Goal: Task Accomplishment & Management: Manage account settings

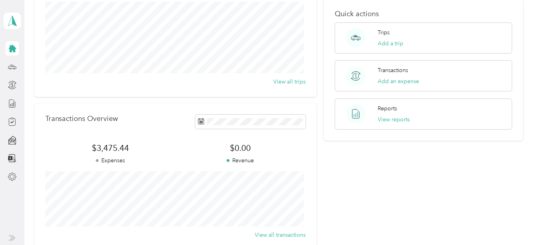
scroll to position [118, 0]
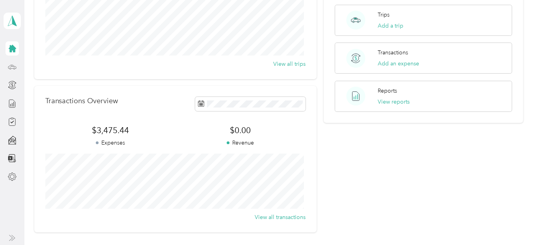
click at [12, 69] on icon at bounding box center [12, 67] width 9 height 9
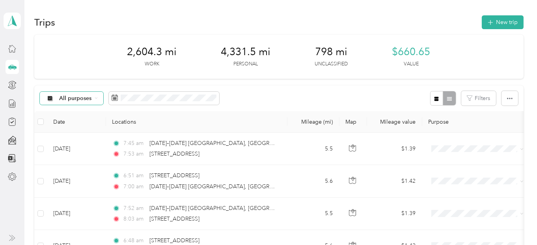
click at [96, 97] on icon at bounding box center [96, 98] width 3 height 3
click at [83, 128] on span "Unclassified" at bounding box center [78, 126] width 38 height 8
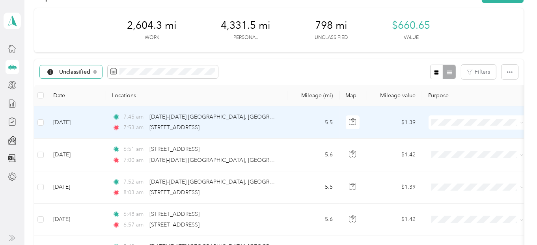
scroll to position [39, 0]
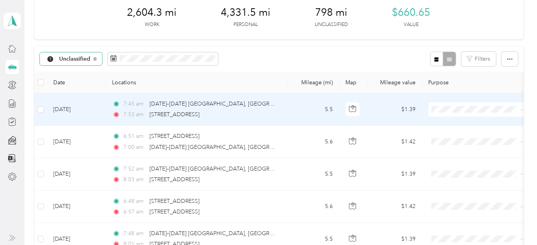
click at [44, 110] on td at bounding box center [40, 109] width 13 height 32
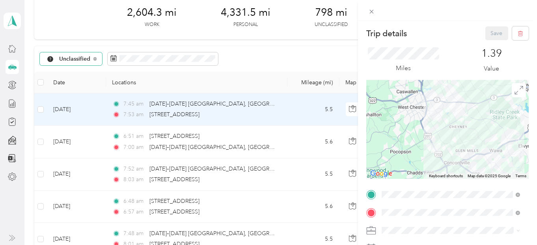
click at [41, 108] on div "Trip details Save This trip cannot be edited because it is either under review,…" at bounding box center [268, 122] width 537 height 245
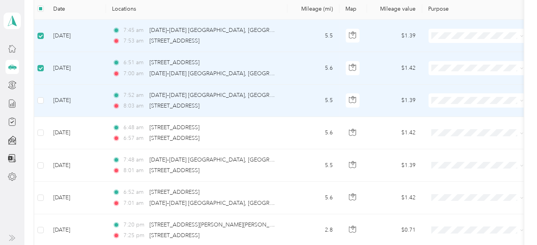
scroll to position [118, 0]
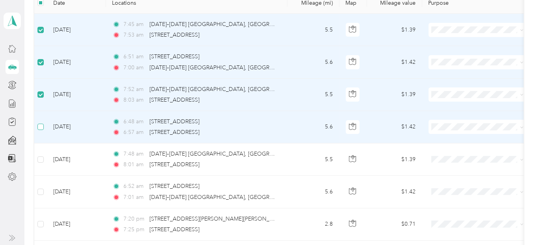
click at [41, 130] on label at bounding box center [40, 127] width 6 height 9
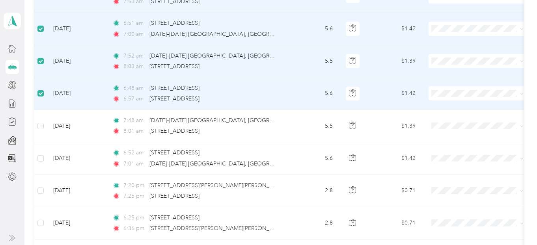
scroll to position [197, 0]
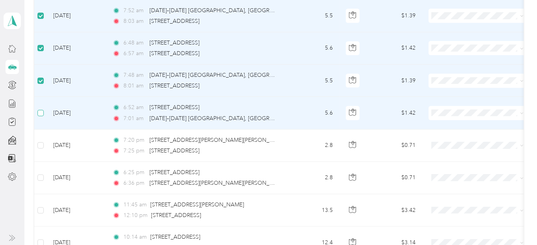
click at [38, 116] on label at bounding box center [40, 113] width 6 height 9
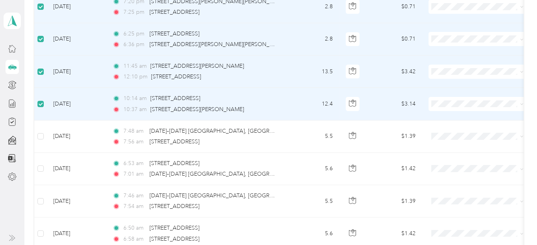
scroll to position [355, 0]
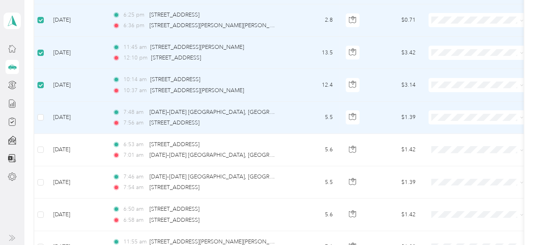
click at [45, 116] on td at bounding box center [40, 118] width 13 height 32
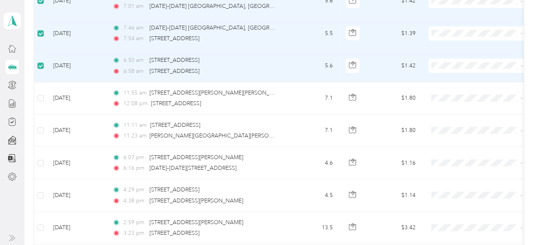
scroll to position [512, 0]
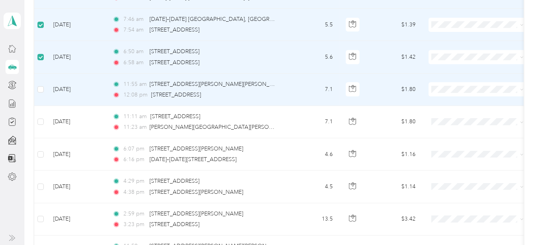
click at [45, 87] on td at bounding box center [40, 90] width 13 height 32
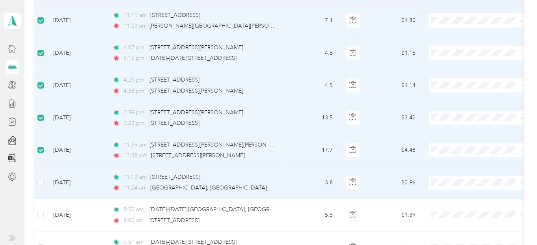
scroll to position [630, 0]
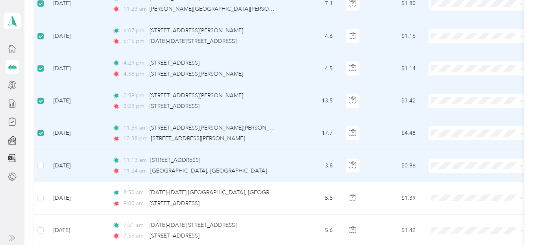
click at [42, 143] on td at bounding box center [40, 166] width 13 height 32
click at [39, 143] on label at bounding box center [40, 166] width 6 height 9
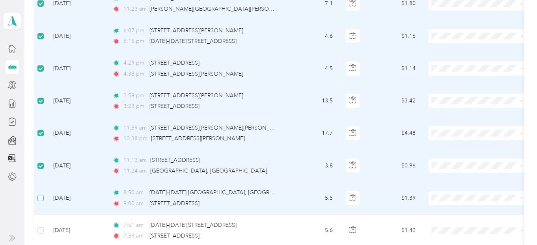
click at [37, 143] on label at bounding box center [40, 198] width 6 height 9
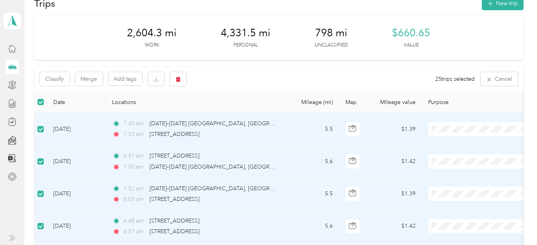
scroll to position [0, 0]
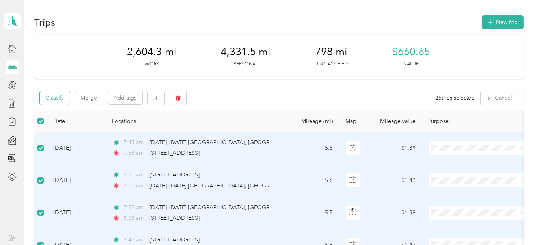
click at [62, 97] on button "Classify" at bounding box center [55, 98] width 30 height 14
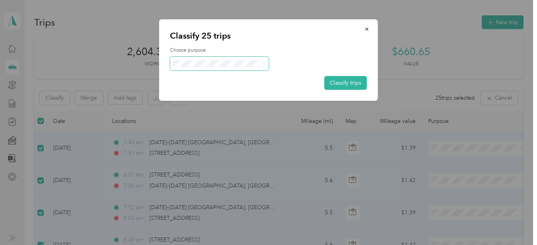
click at [264, 63] on icon at bounding box center [264, 64] width 4 height 4
click at [205, 94] on li "Personal" at bounding box center [219, 89] width 98 height 14
click at [356, 81] on button "Classify trips" at bounding box center [345, 83] width 43 height 14
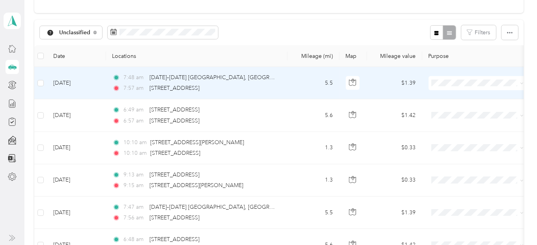
scroll to position [79, 0]
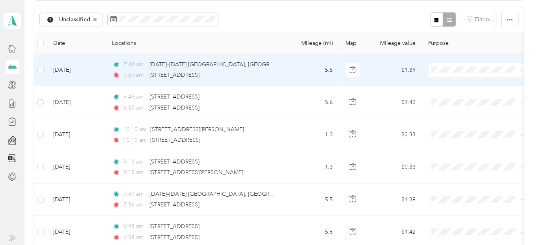
click at [37, 67] on td at bounding box center [40, 70] width 13 height 32
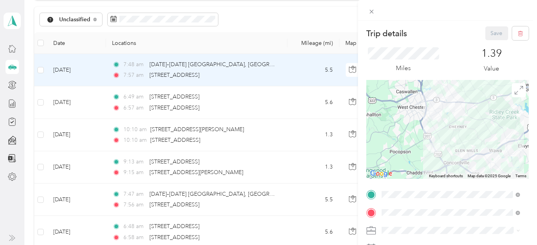
click at [40, 102] on div "Trip details Save This trip cannot be edited because it is either under review,…" at bounding box center [268, 122] width 537 height 245
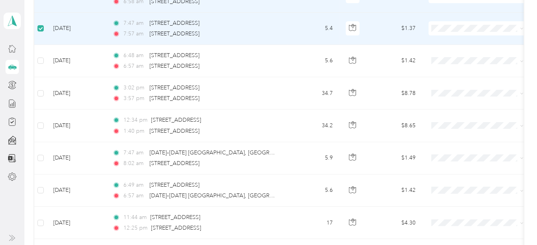
scroll to position [314, 0]
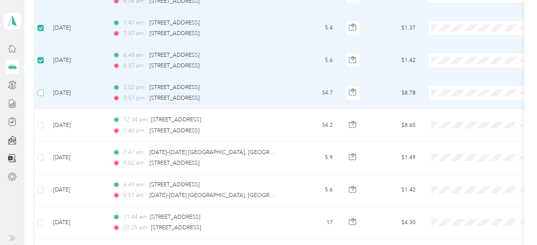
drag, startPoint x: 38, startPoint y: 95, endPoint x: 50, endPoint y: 94, distance: 11.8
click at [39, 95] on label at bounding box center [40, 93] width 6 height 9
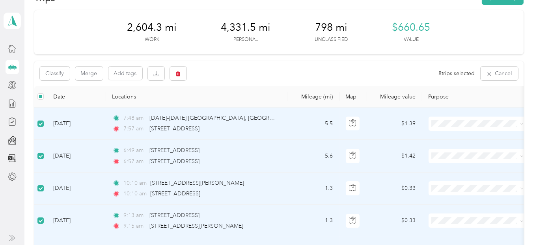
scroll to position [0, 0]
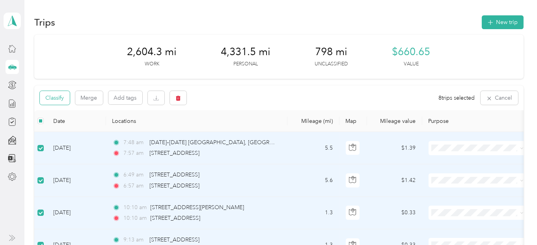
click at [62, 96] on button "Classify" at bounding box center [55, 98] width 30 height 14
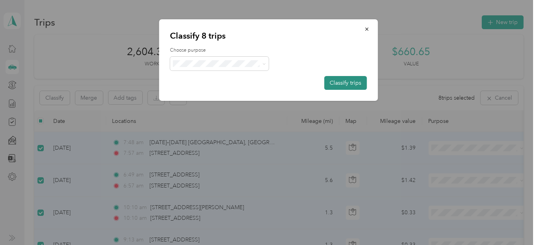
click at [348, 85] on button "Classify trips" at bounding box center [345, 83] width 43 height 14
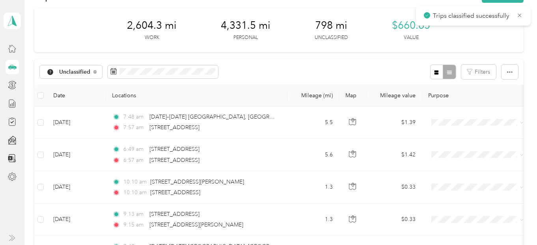
scroll to position [39, 0]
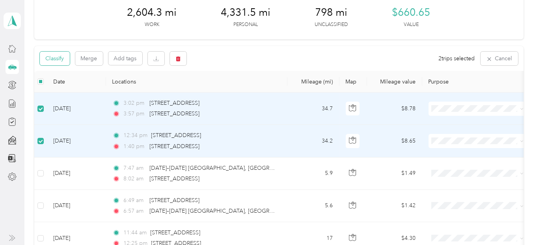
click at [62, 57] on button "Classify" at bounding box center [55, 59] width 30 height 14
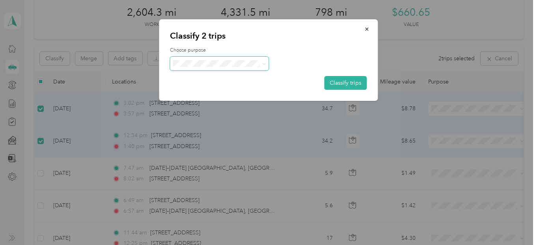
click at [264, 63] on icon at bounding box center [264, 64] width 4 height 4
drag, startPoint x: 202, startPoint y: 78, endPoint x: 230, endPoint y: 79, distance: 28.8
click at [202, 78] on span "Thryv, Inc" at bounding box center [225, 77] width 73 height 8
click at [344, 84] on button "Classify trips" at bounding box center [345, 83] width 43 height 14
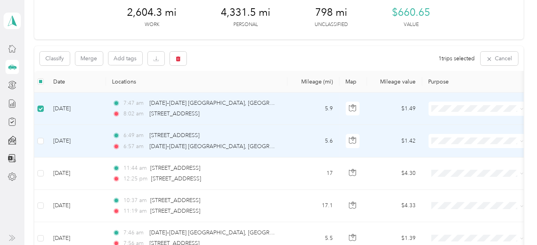
click at [43, 140] on td at bounding box center [40, 141] width 13 height 32
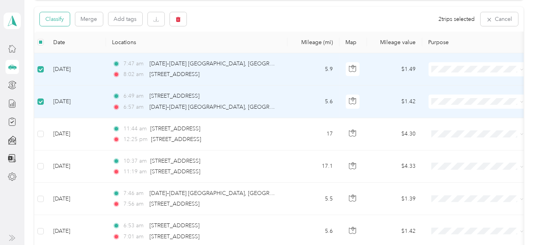
click at [58, 18] on button "Classify" at bounding box center [55, 19] width 30 height 14
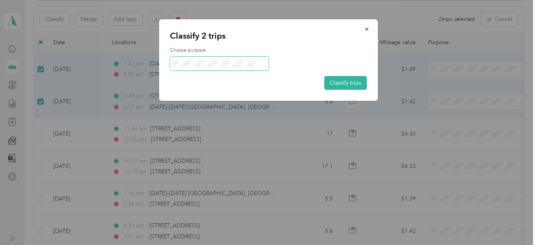
click at [263, 65] on icon at bounding box center [264, 64] width 4 height 4
click at [208, 91] on span "Personal" at bounding box center [225, 90] width 73 height 8
click at [342, 84] on button "Classify trips" at bounding box center [345, 83] width 43 height 14
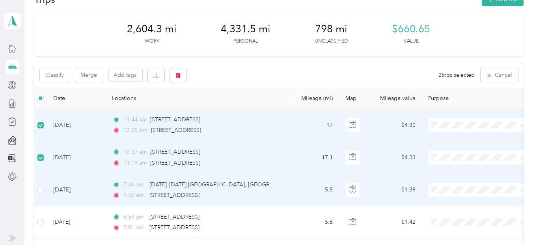
scroll to position [0, 0]
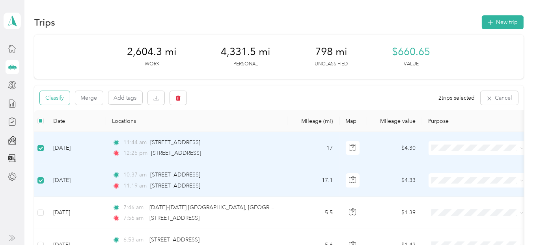
click at [56, 98] on button "Classify" at bounding box center [55, 98] width 30 height 14
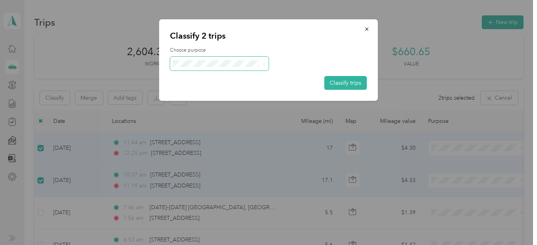
click at [256, 67] on span at bounding box center [219, 64] width 98 height 14
click at [263, 64] on icon at bounding box center [264, 64] width 4 height 4
click at [221, 81] on ol "Thryv, Inc Personal" at bounding box center [219, 85] width 98 height 28
click at [263, 63] on icon at bounding box center [263, 64] width 2 height 2
click at [213, 78] on li "Thryv, Inc" at bounding box center [219, 78] width 98 height 14
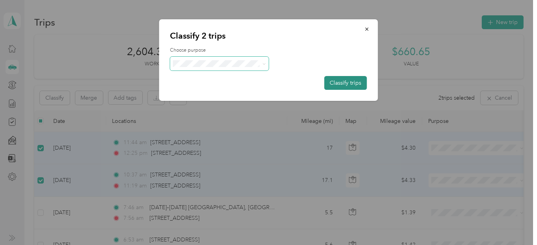
click at [355, 84] on button "Classify trips" at bounding box center [345, 83] width 43 height 14
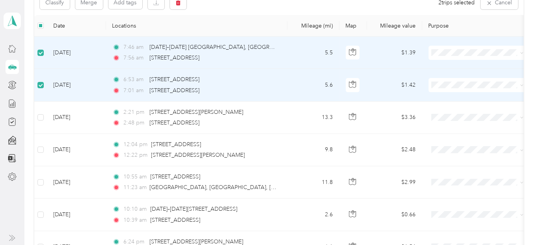
scroll to position [117, 0]
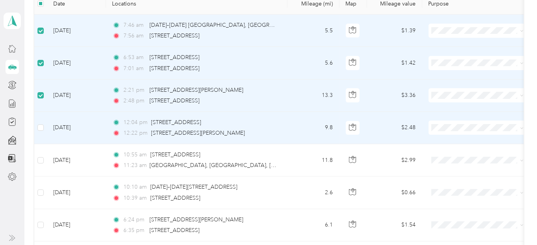
drag, startPoint x: 37, startPoint y: 123, endPoint x: 62, endPoint y: 116, distance: 26.0
click at [37, 123] on td at bounding box center [40, 128] width 13 height 32
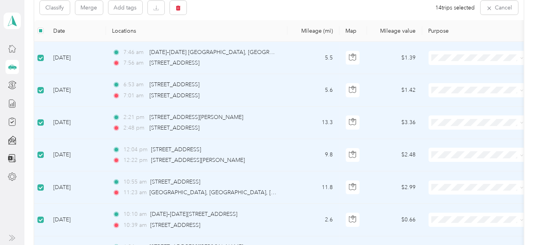
scroll to position [0, 0]
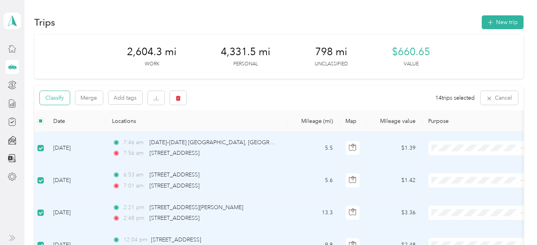
click at [59, 99] on button "Classify" at bounding box center [55, 98] width 30 height 14
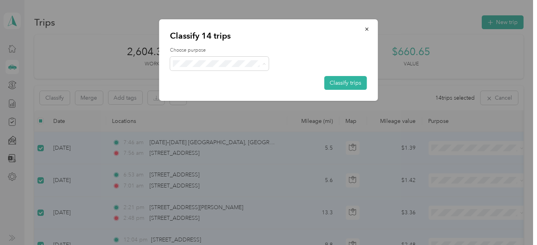
click at [205, 90] on span "Personal" at bounding box center [225, 91] width 73 height 8
click at [336, 83] on button "Classify trips" at bounding box center [345, 83] width 43 height 14
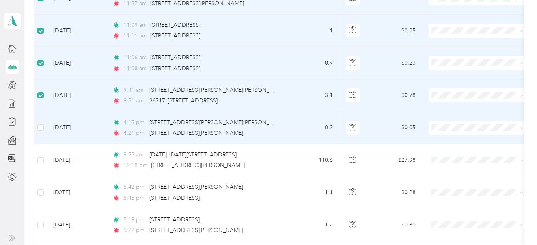
scroll to position [276, 0]
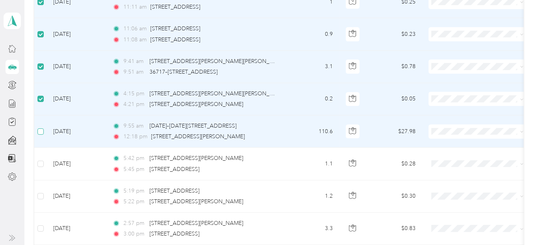
click at [41, 134] on label at bounding box center [40, 131] width 6 height 9
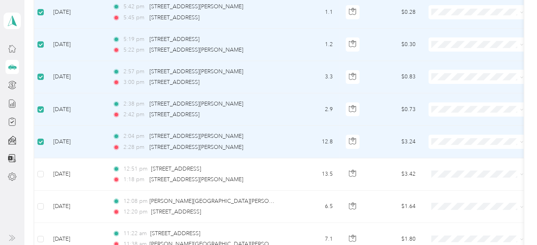
scroll to position [473, 0]
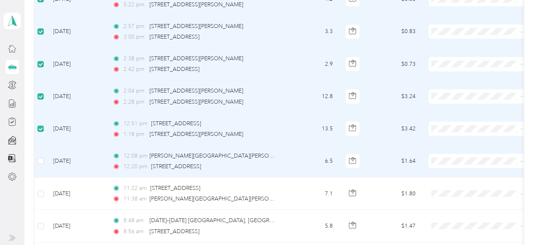
click at [40, 143] on td at bounding box center [40, 161] width 13 height 32
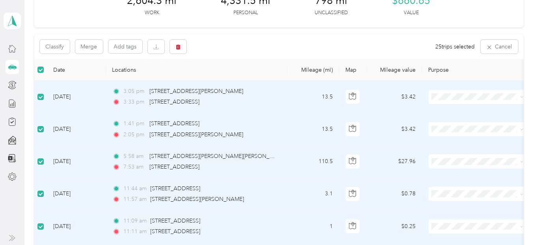
scroll to position [0, 0]
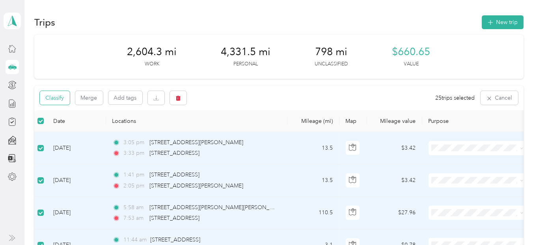
click at [58, 99] on button "Classify" at bounding box center [55, 98] width 30 height 14
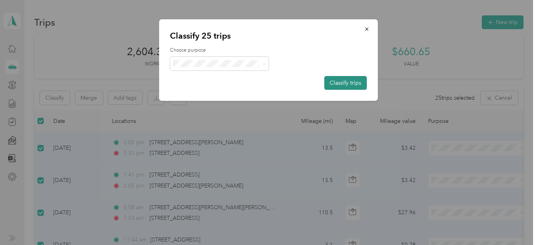
click at [337, 84] on button "Classify trips" at bounding box center [345, 83] width 43 height 14
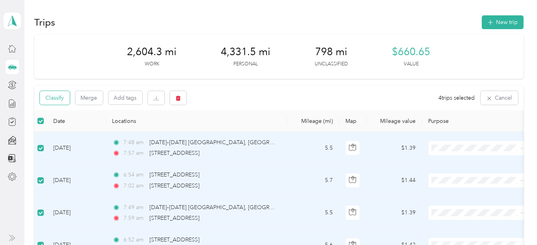
click at [56, 97] on button "Classify" at bounding box center [55, 98] width 30 height 14
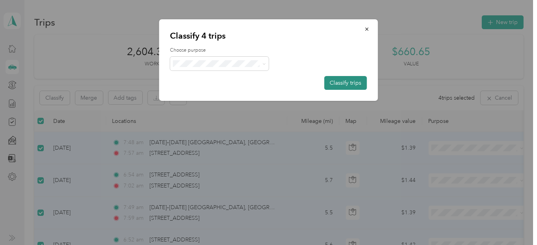
click at [350, 82] on button "Classify trips" at bounding box center [345, 83] width 43 height 14
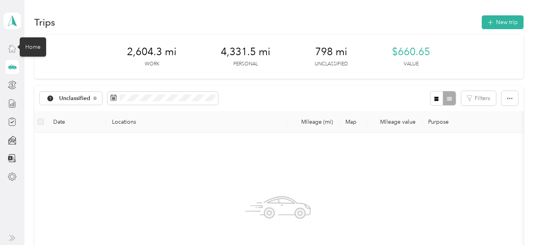
click at [12, 47] on icon at bounding box center [12, 48] width 9 height 9
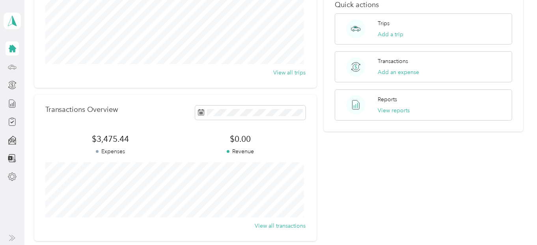
scroll to position [108, 0]
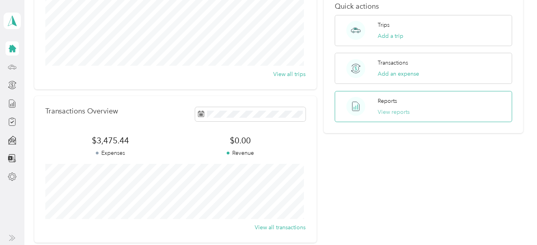
click at [356, 112] on button "View reports" at bounding box center [393, 112] width 32 height 8
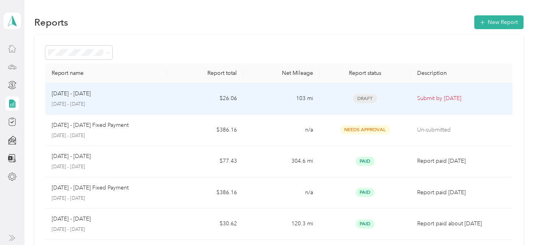
click at [356, 98] on p "Submit by [DATE]" at bounding box center [461, 98] width 89 height 9
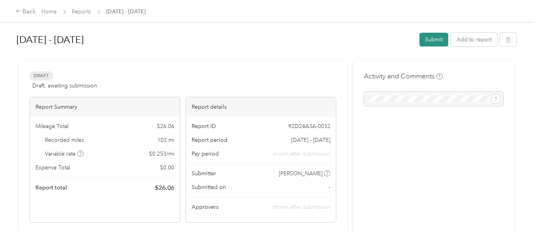
click at [356, 41] on button "Submit" at bounding box center [433, 40] width 29 height 14
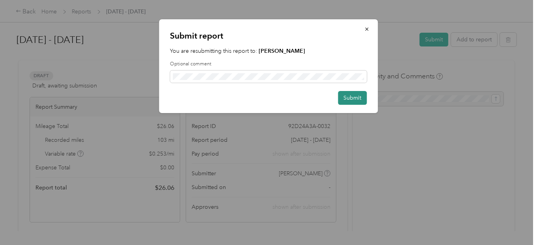
click at [349, 98] on button "Submit" at bounding box center [352, 98] width 29 height 14
